Goal: Task Accomplishment & Management: Manage account settings

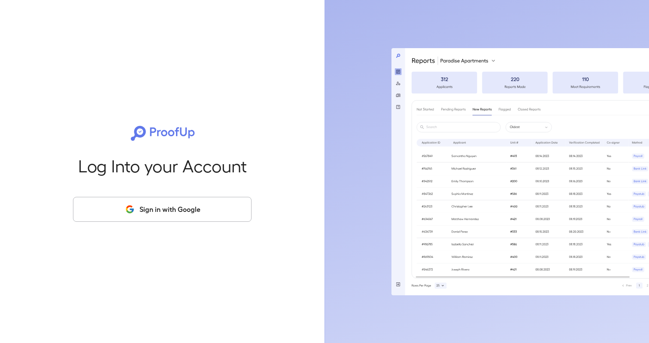
click at [213, 201] on button "Sign in with Google" at bounding box center [162, 209] width 179 height 25
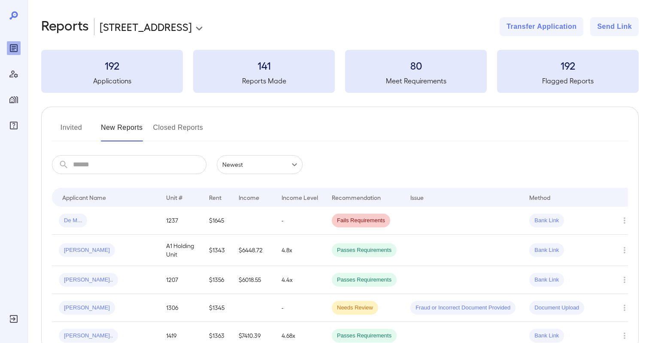
click at [62, 125] on button "Invited" at bounding box center [71, 131] width 39 height 21
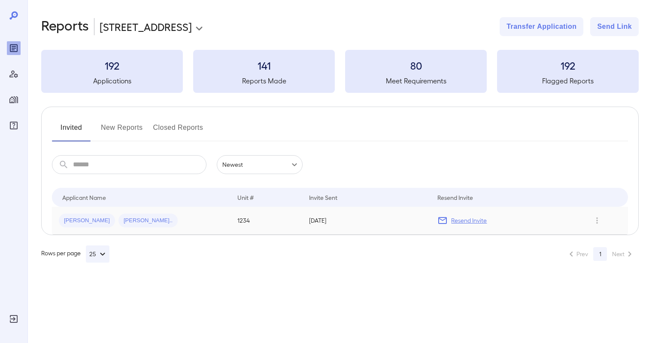
click at [223, 222] on div "Fred J... Vernise G..." at bounding box center [141, 220] width 165 height 14
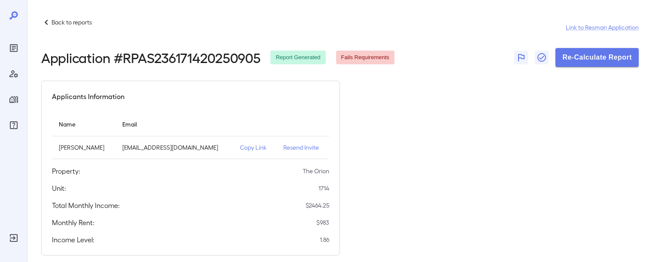
click at [175, 59] on h2 "Application # RPAS236171420250905" at bounding box center [150, 57] width 219 height 15
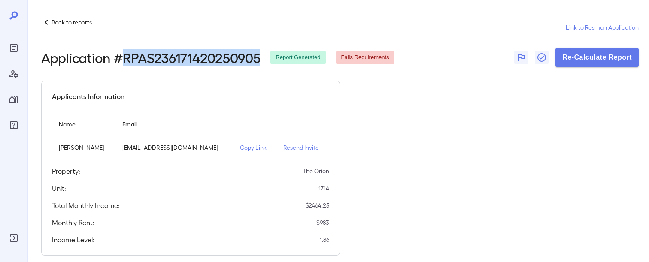
click at [175, 59] on h2 "Application # RPAS236171420250905" at bounding box center [150, 57] width 219 height 15
copy h2 "RPAS236171420250905"
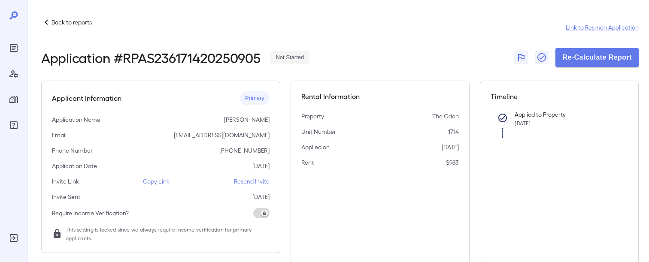
scroll to position [152, 0]
